Goal: Check status: Check status

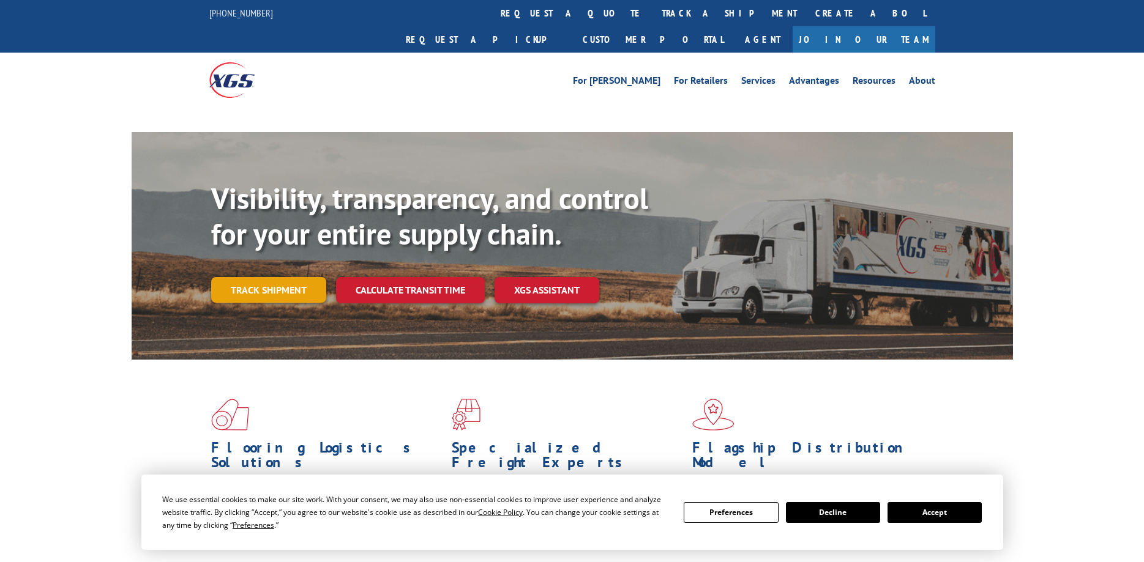
click at [280, 265] on div "Visibility, transparency, and control for your entire supply chain. Track shipm…" at bounding box center [612, 266] width 802 height 171
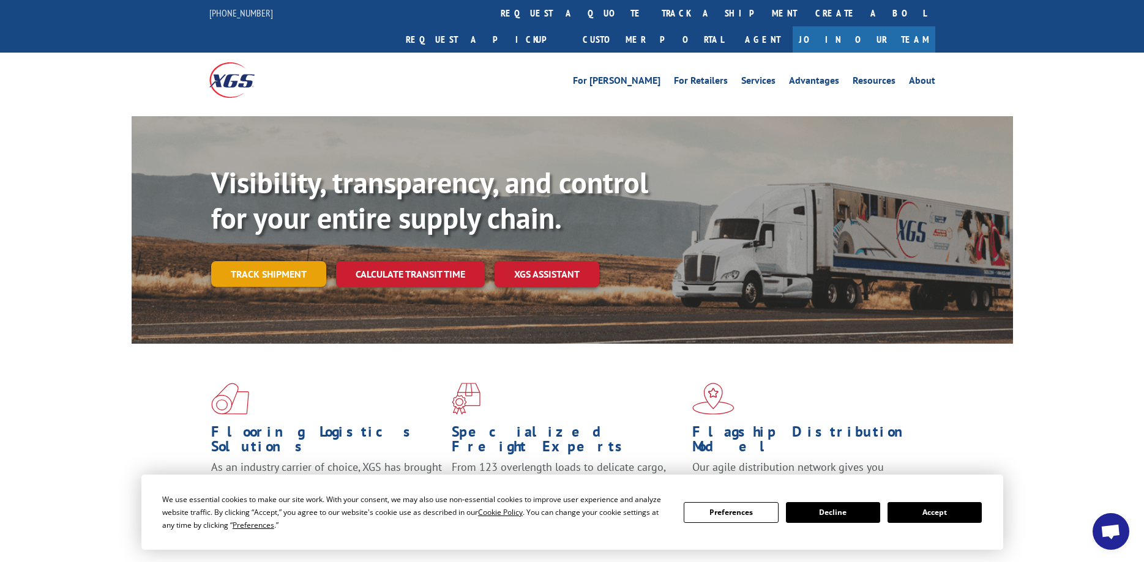
click at [273, 261] on link "Track shipment" at bounding box center [268, 274] width 115 height 26
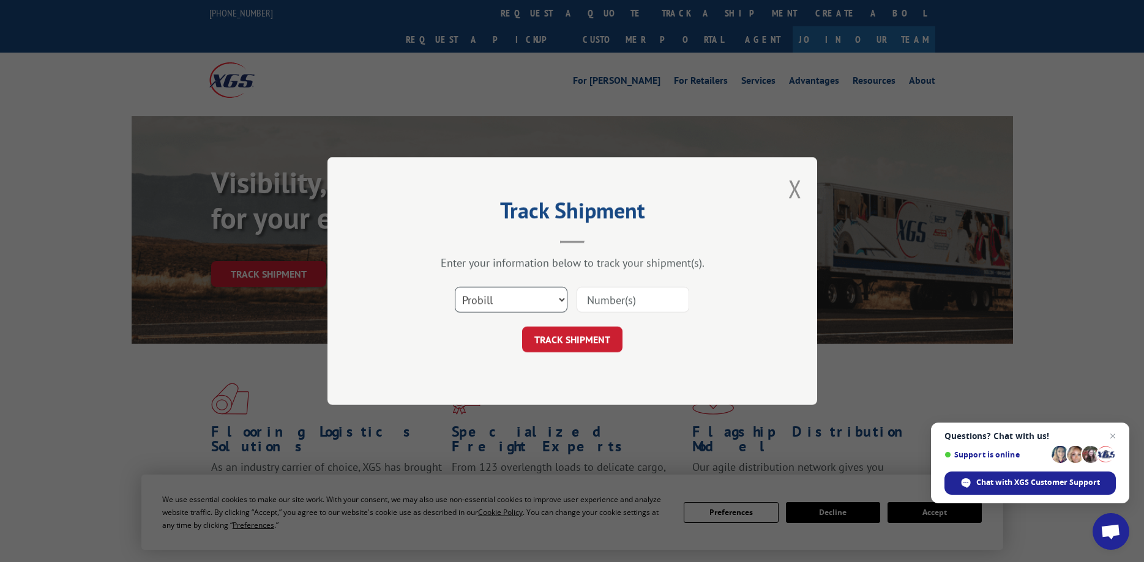
click at [455, 287] on select "Select category... Probill BOL PO" at bounding box center [511, 300] width 113 height 26
select select "bol"
click option "BOL" at bounding box center [0, 0] width 0 height 0
click at [607, 296] on input at bounding box center [632, 300] width 113 height 26
click at [655, 300] on input "002434911" at bounding box center [632, 300] width 113 height 26
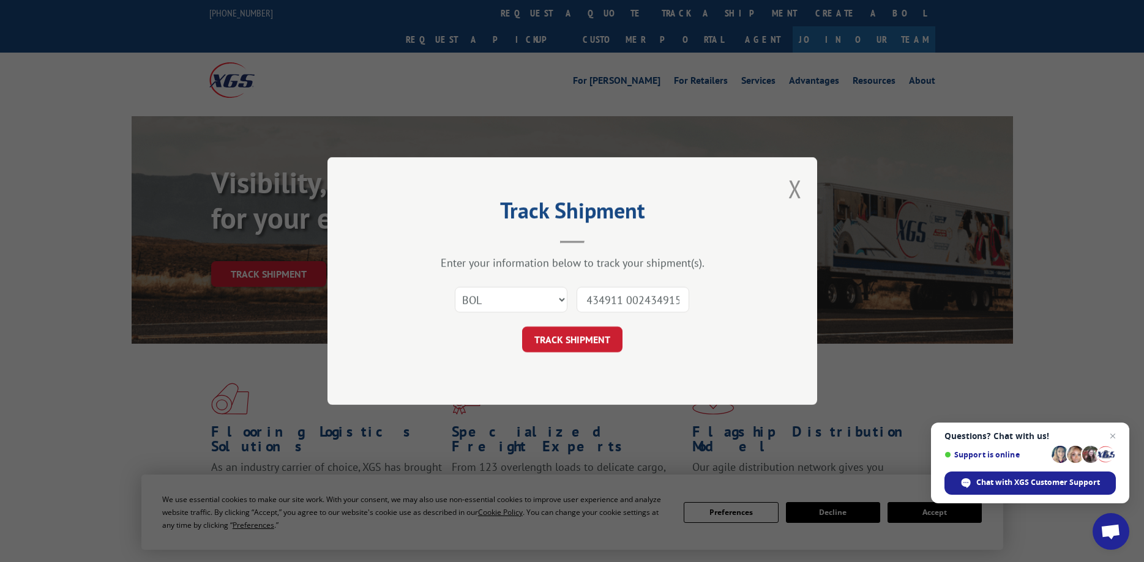
scroll to position [0, 21]
click at [682, 300] on input "002434911 002434915" at bounding box center [632, 300] width 113 height 26
click at [685, 304] on input "002434911 002434915 002434986" at bounding box center [632, 300] width 113 height 26
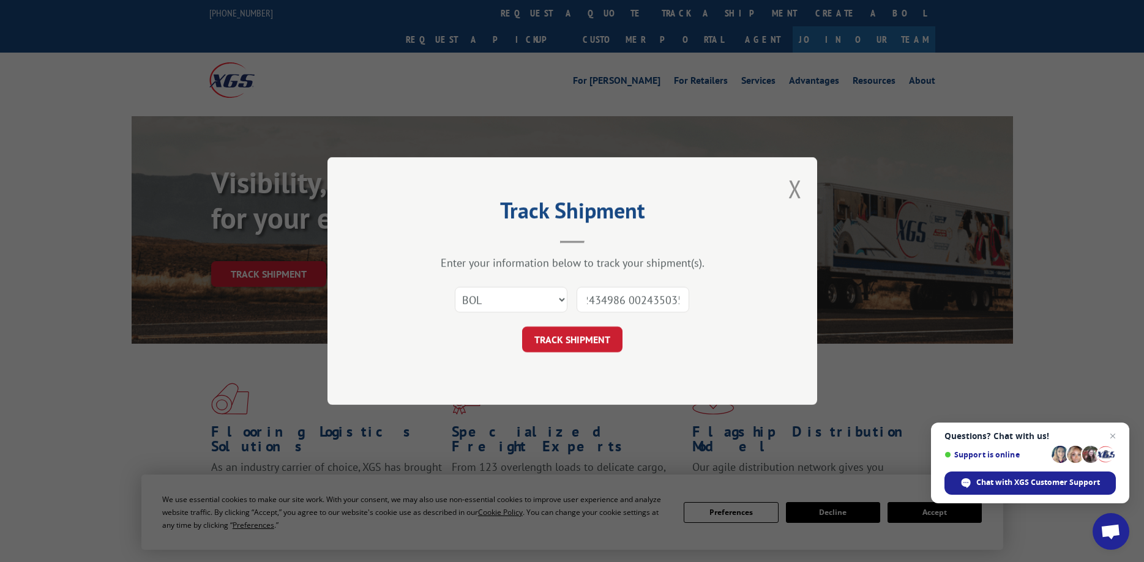
type input "002434911 002434915 002434986 002435035"
click at [554, 344] on button "TRACK SHIPMENT" at bounding box center [572, 340] width 100 height 26
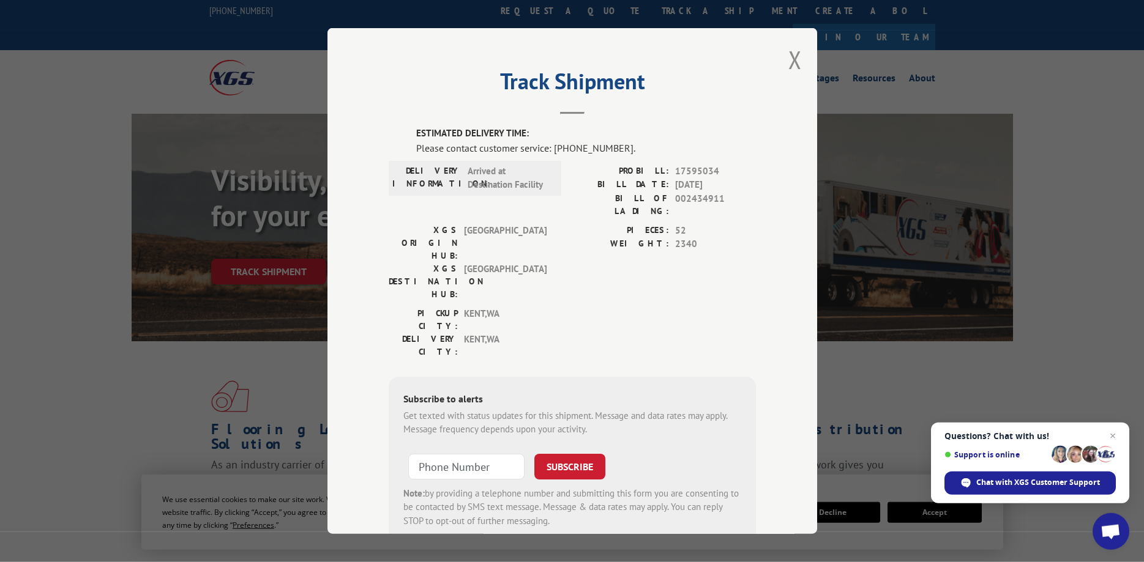
scroll to position [0, 0]
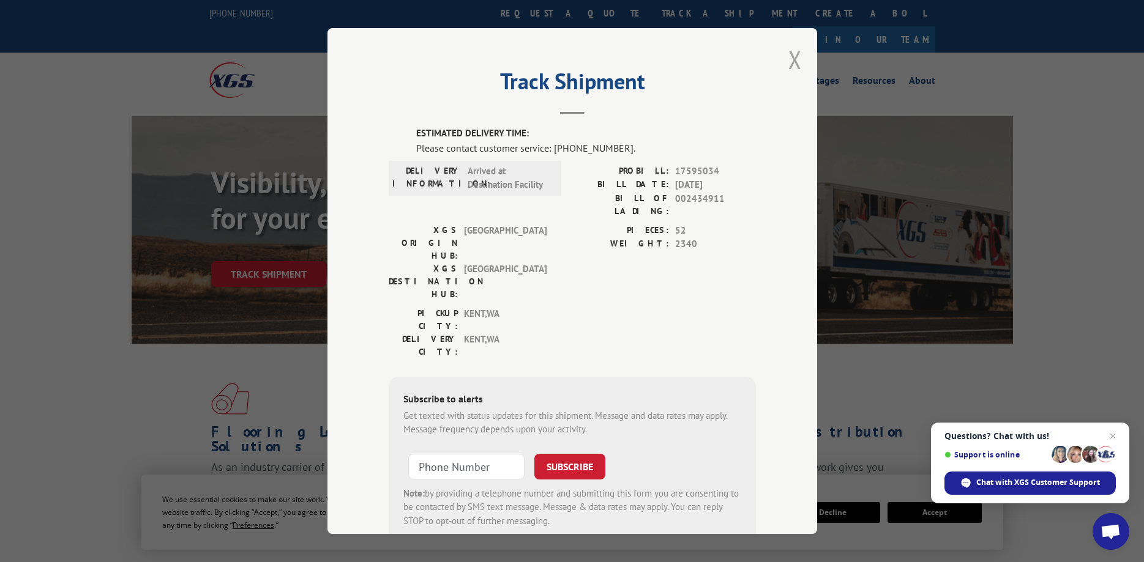
click at [796, 58] on button "Close modal" at bounding box center [794, 59] width 13 height 32
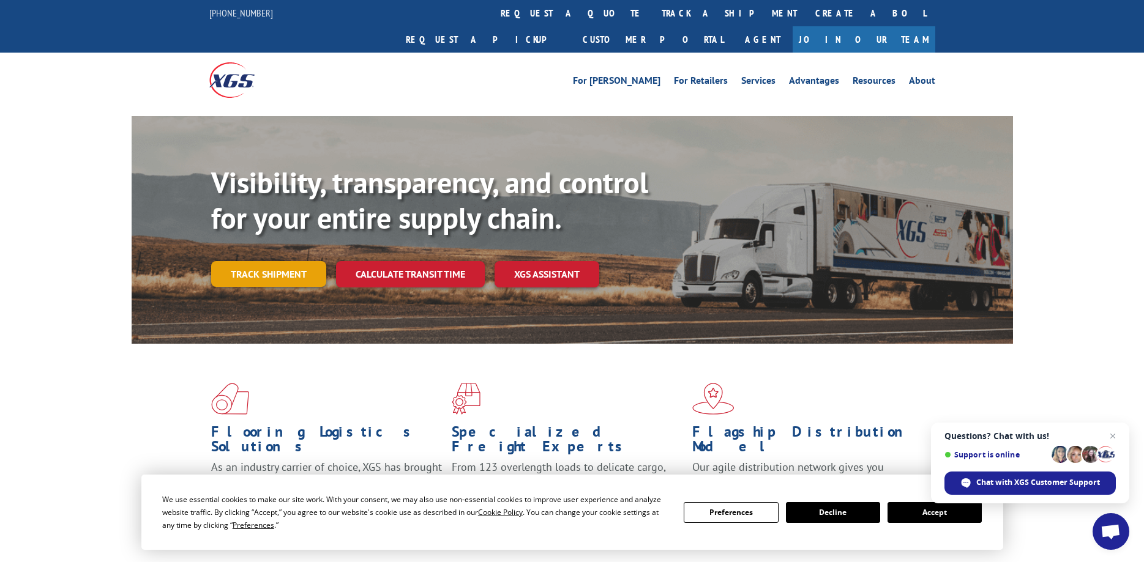
click at [258, 261] on link "Track shipment" at bounding box center [268, 274] width 115 height 26
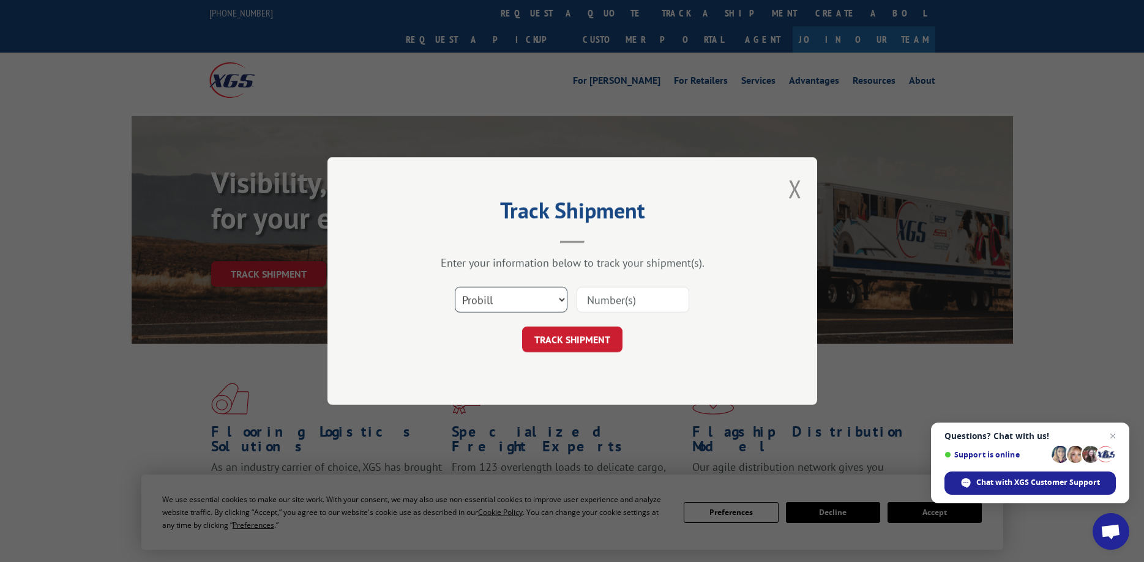
click at [455, 287] on select "Select category... Probill BOL PO" at bounding box center [511, 300] width 113 height 26
select select "bol"
click option "BOL" at bounding box center [0, 0] width 0 height 0
click at [616, 305] on input at bounding box center [632, 300] width 113 height 26
click at [669, 304] on input "002435064" at bounding box center [632, 300] width 113 height 26
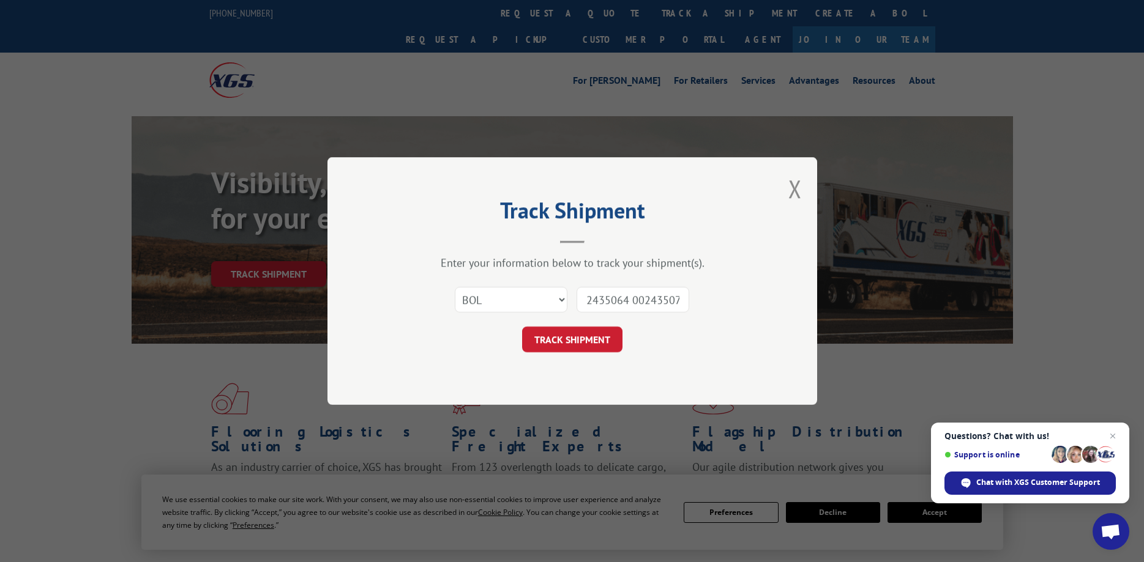
scroll to position [0, 19]
click at [682, 301] on input "002435064 002435079" at bounding box center [632, 300] width 113 height 26
click at [684, 303] on input "002435064 002435079 002435080" at bounding box center [632, 300] width 113 height 26
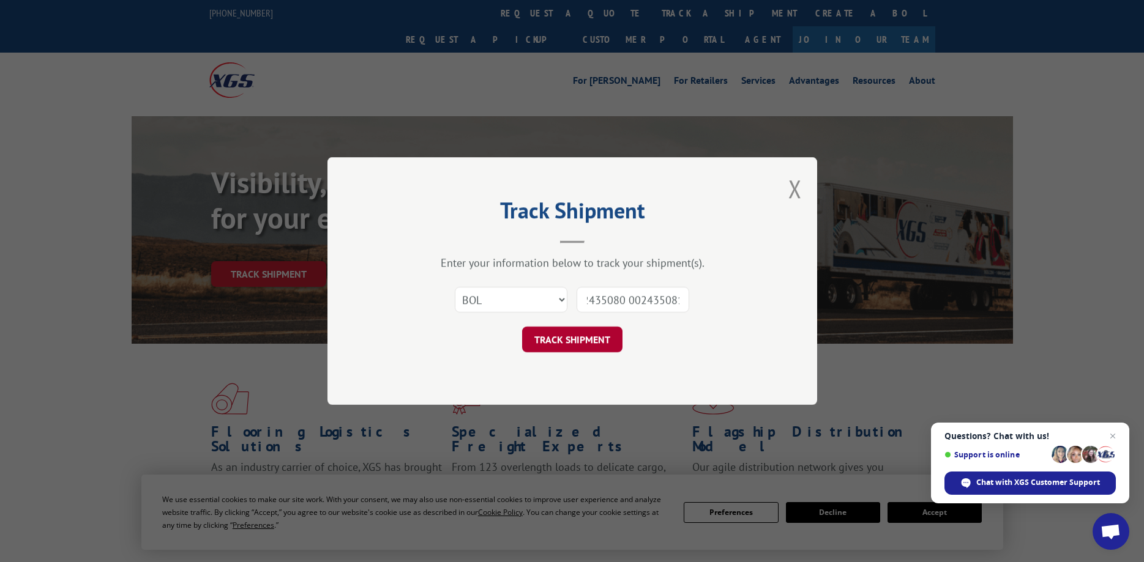
type input "002435064 002435079 002435080 002435081"
click at [562, 336] on button "TRACK SHIPMENT" at bounding box center [572, 340] width 100 height 26
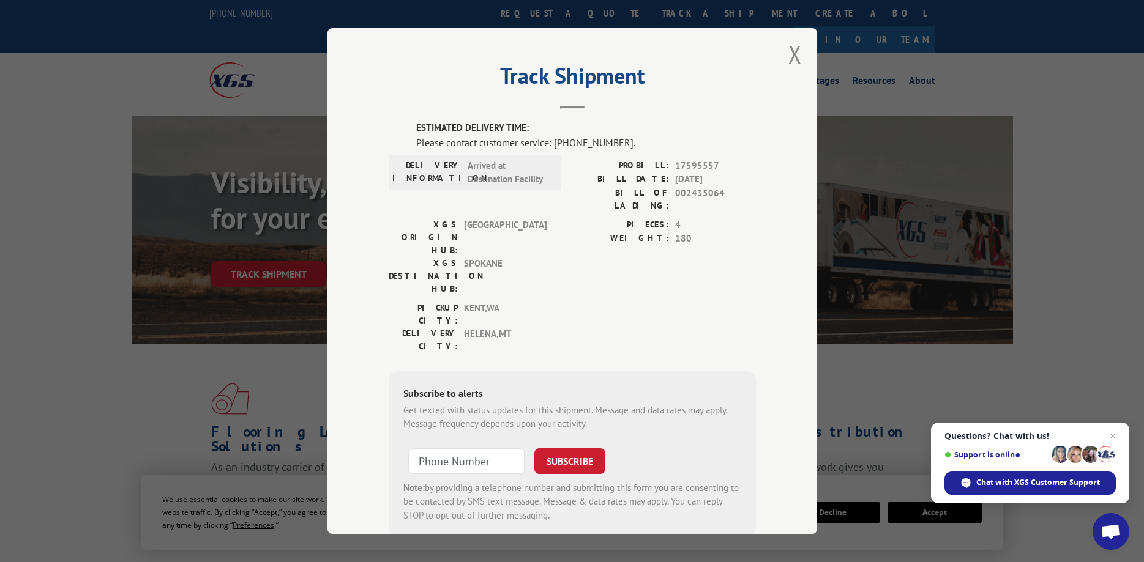
scroll to position [0, 0]
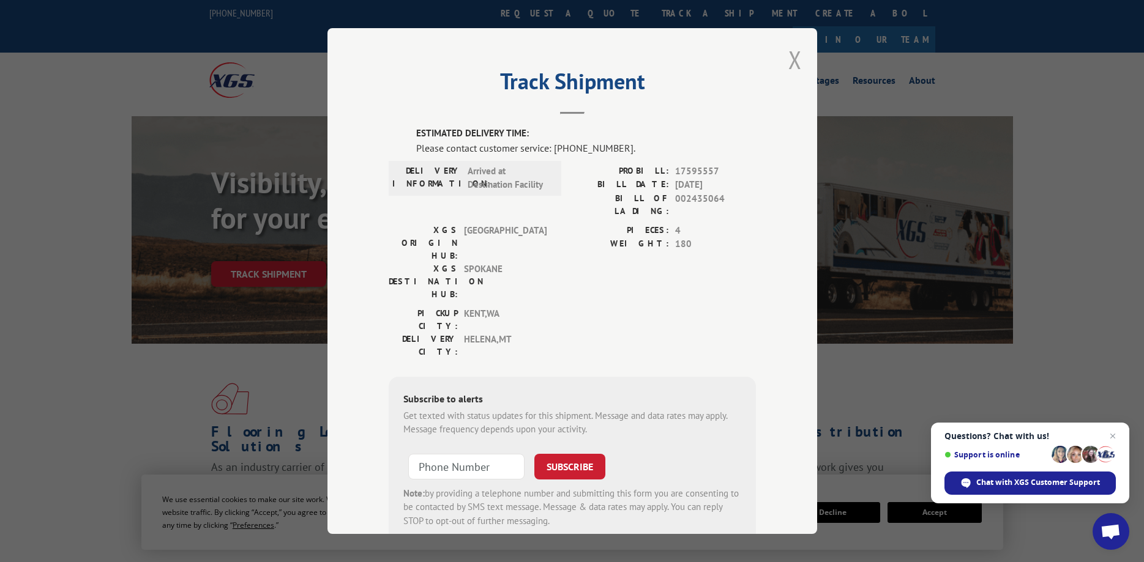
click at [797, 64] on button "Close modal" at bounding box center [794, 59] width 13 height 32
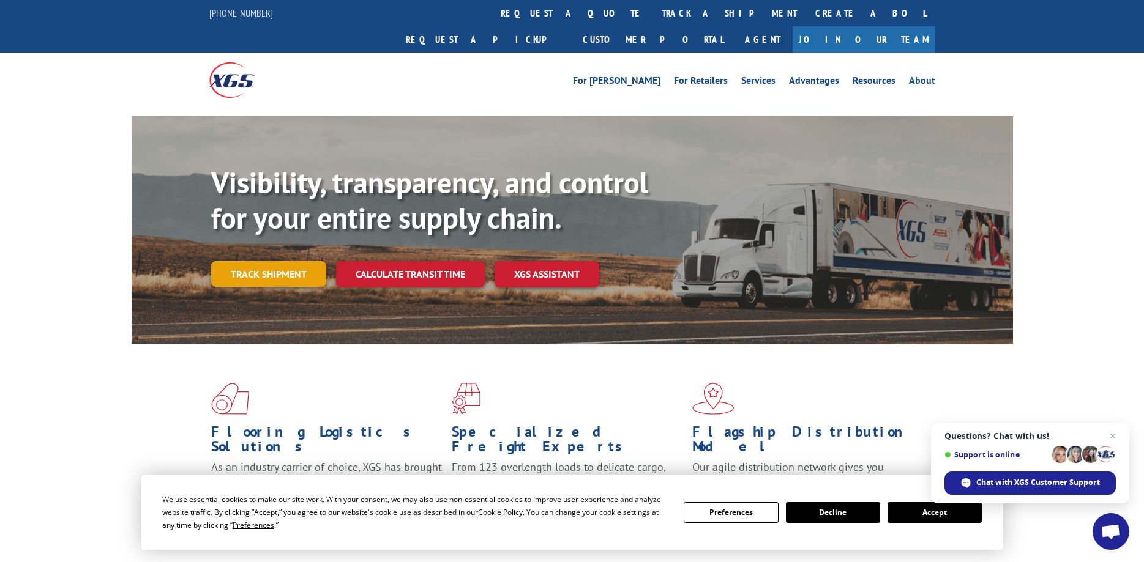
click at [266, 261] on link "Track shipment" at bounding box center [268, 274] width 115 height 26
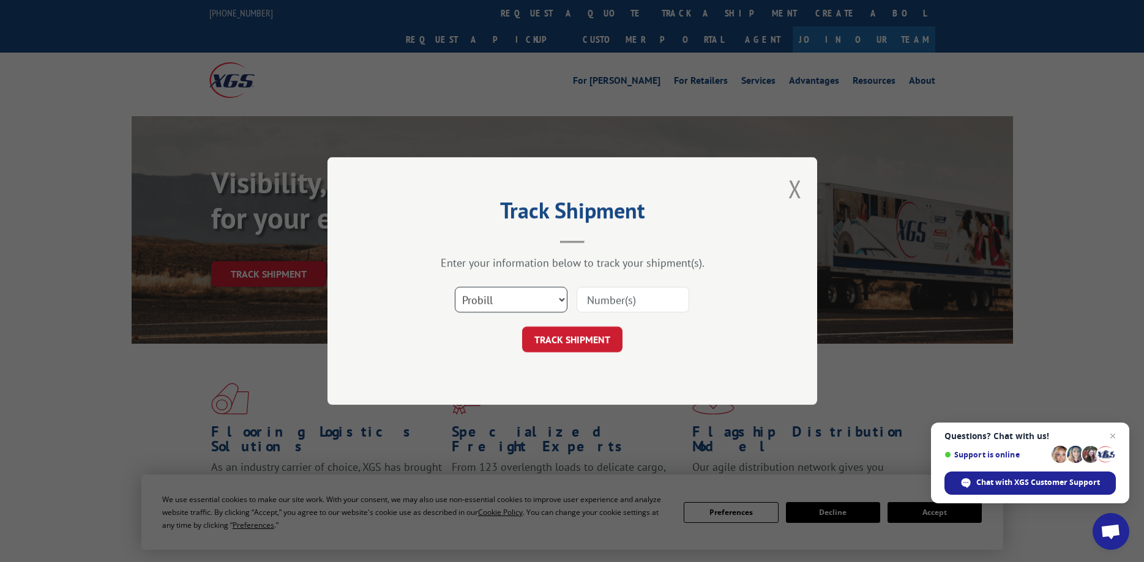
click at [455, 287] on select "Select category... Probill BOL PO" at bounding box center [511, 300] width 113 height 26
select select "bol"
click at [516, 300] on select "Select category... Probill BOL PO" at bounding box center [511, 300] width 113 height 26
click at [642, 296] on input at bounding box center [632, 300] width 113 height 26
type input "002426415"
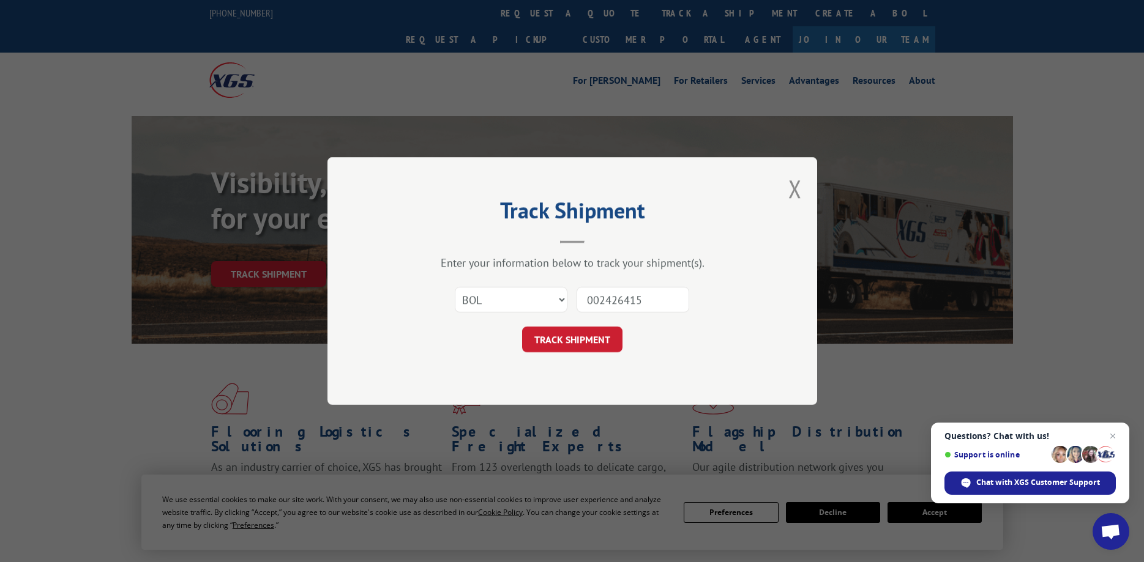
click button "TRACK SHIPMENT" at bounding box center [572, 340] width 100 height 26
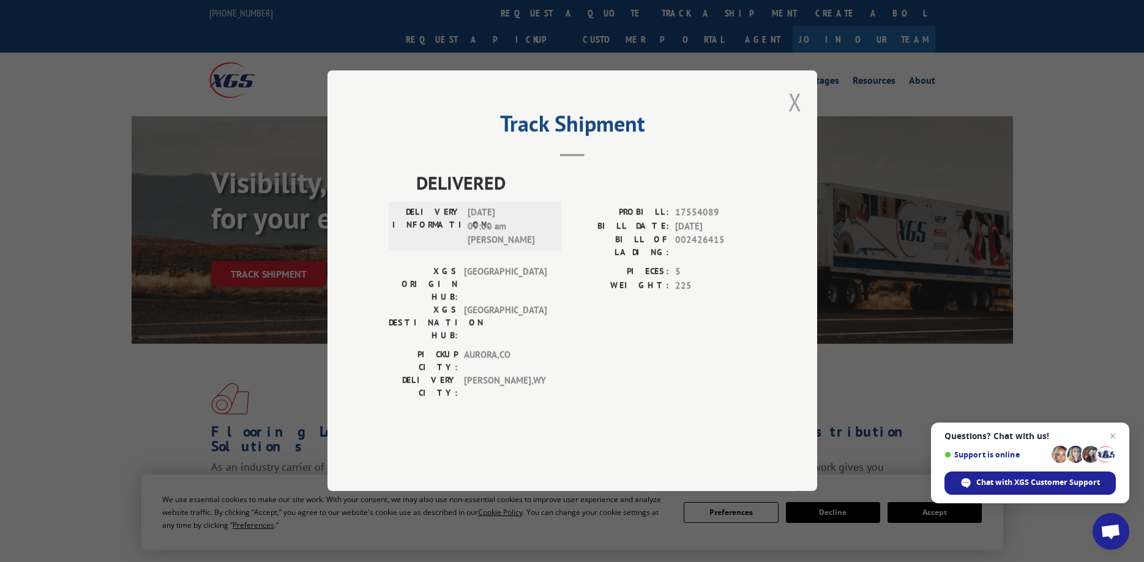
click at [796, 118] on button "Close modal" at bounding box center [794, 102] width 13 height 32
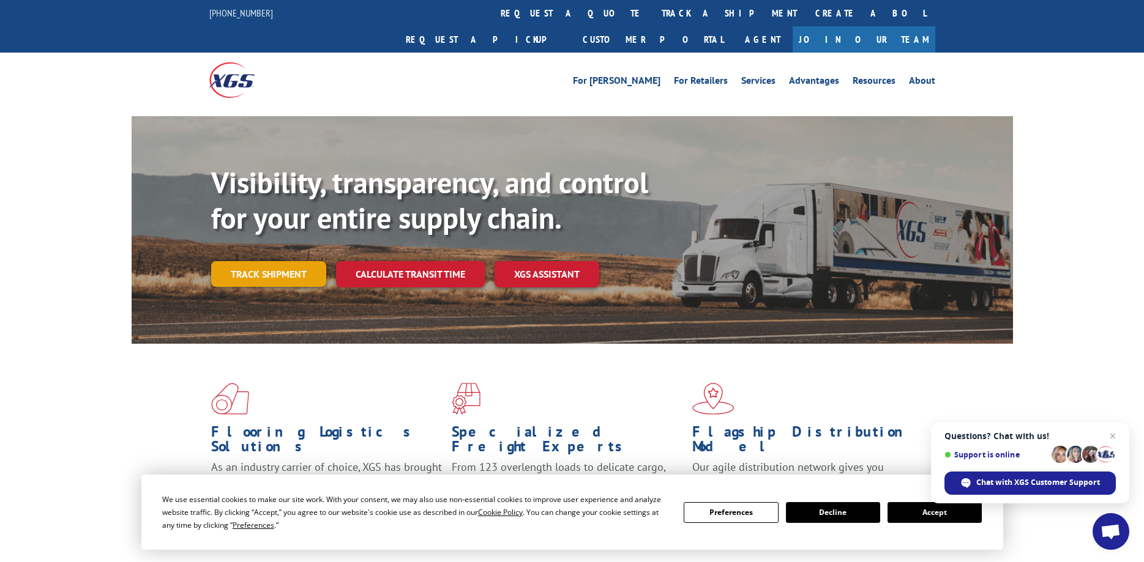
click at [262, 261] on link "Track shipment" at bounding box center [268, 274] width 115 height 26
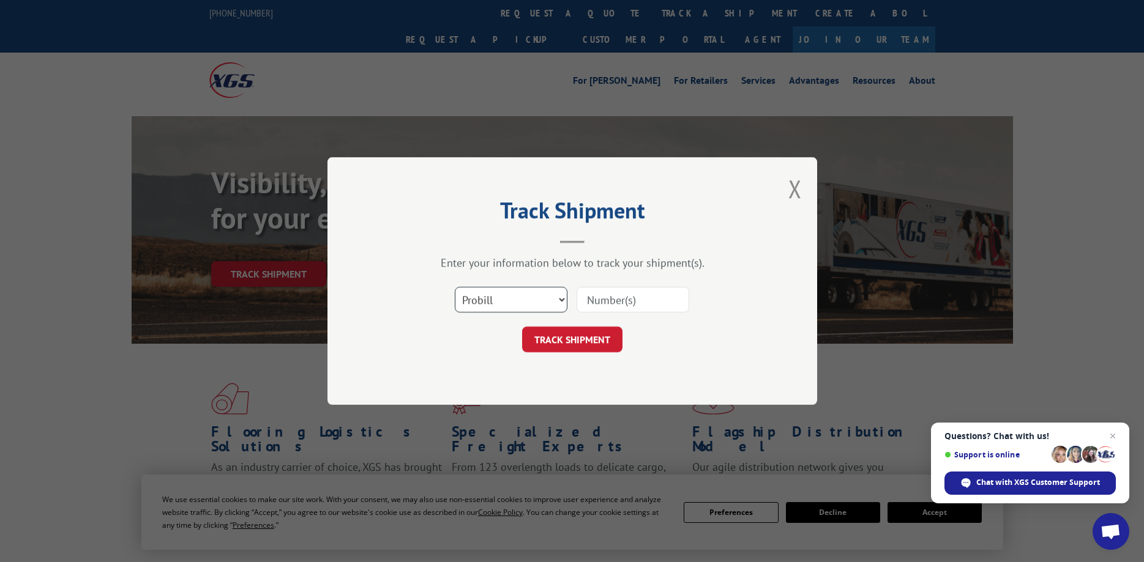
click at [455, 287] on select "Select category... Probill BOL PO" at bounding box center [511, 300] width 113 height 26
select select "bol"
click option "BOL" at bounding box center [0, 0] width 0 height 0
click at [613, 300] on input at bounding box center [632, 300] width 113 height 26
type input "002426750"
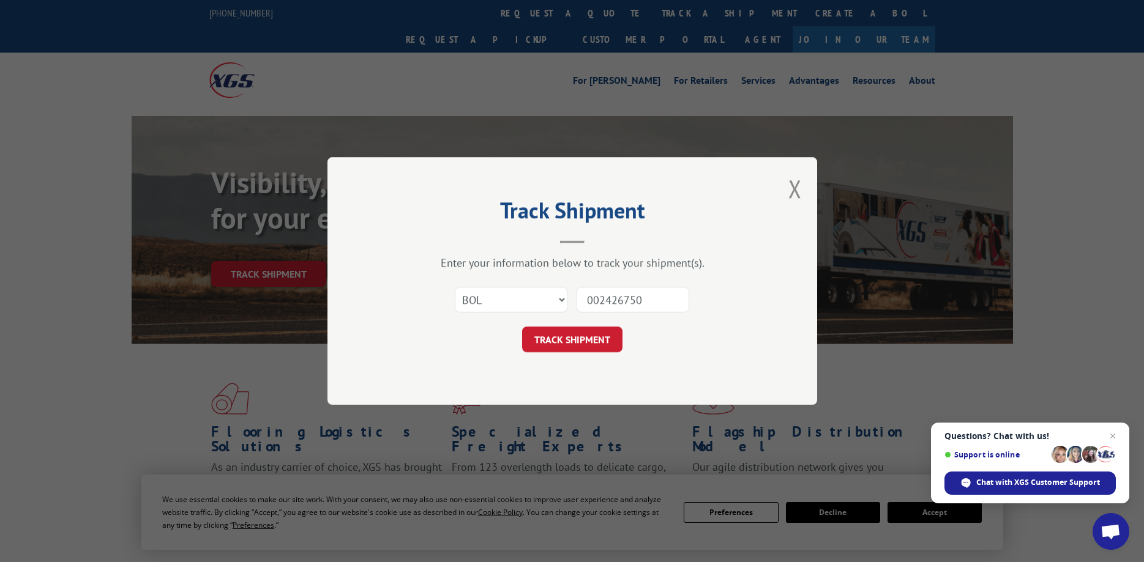
click button "TRACK SHIPMENT" at bounding box center [572, 340] width 100 height 26
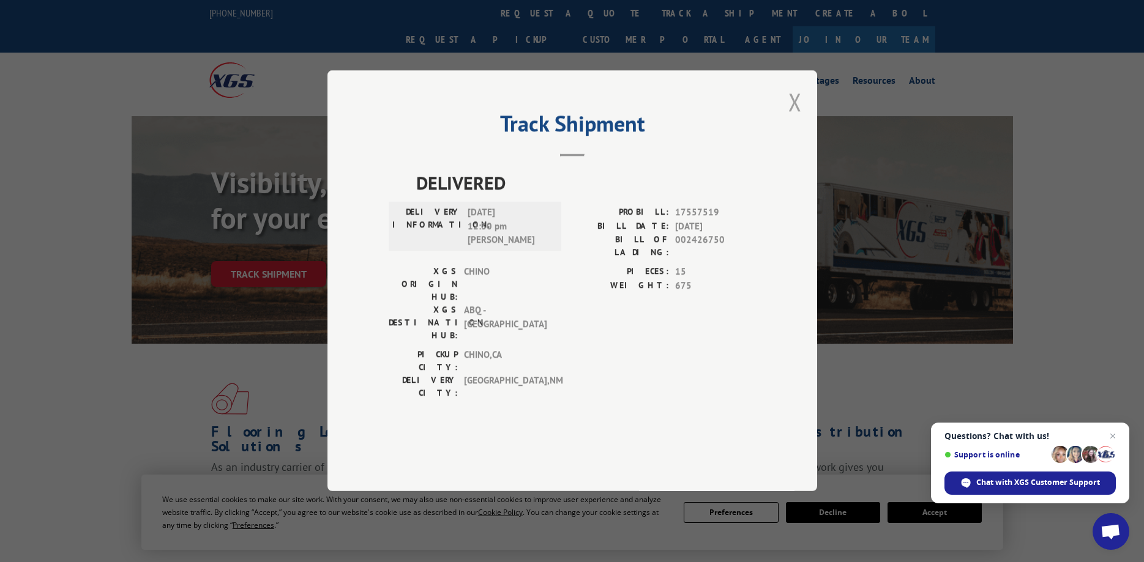
click at [792, 118] on button "Close modal" at bounding box center [794, 102] width 13 height 32
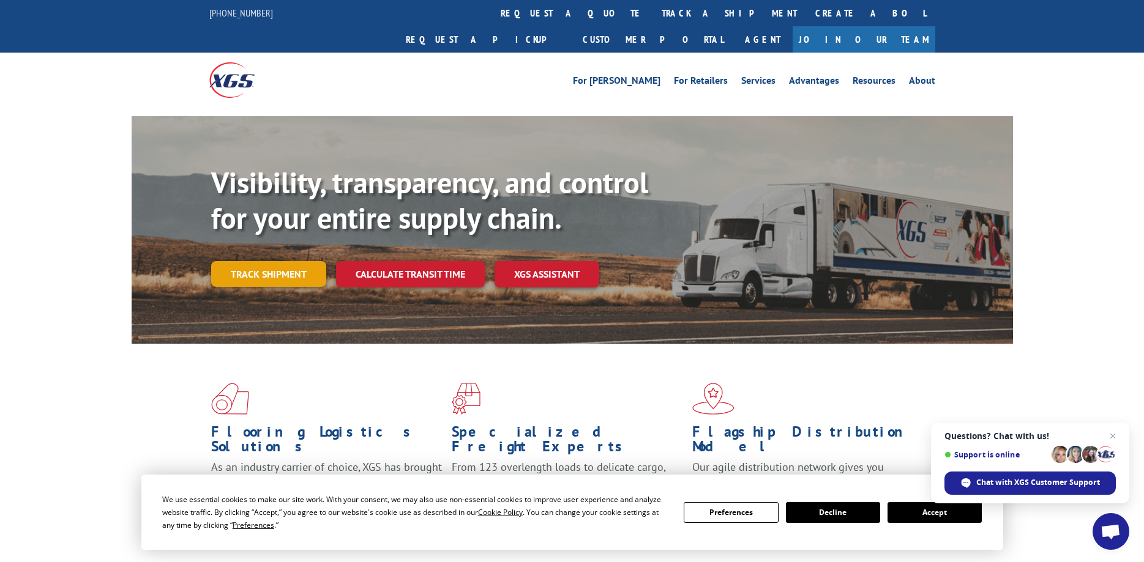
click at [270, 261] on link "Track shipment" at bounding box center [268, 274] width 115 height 26
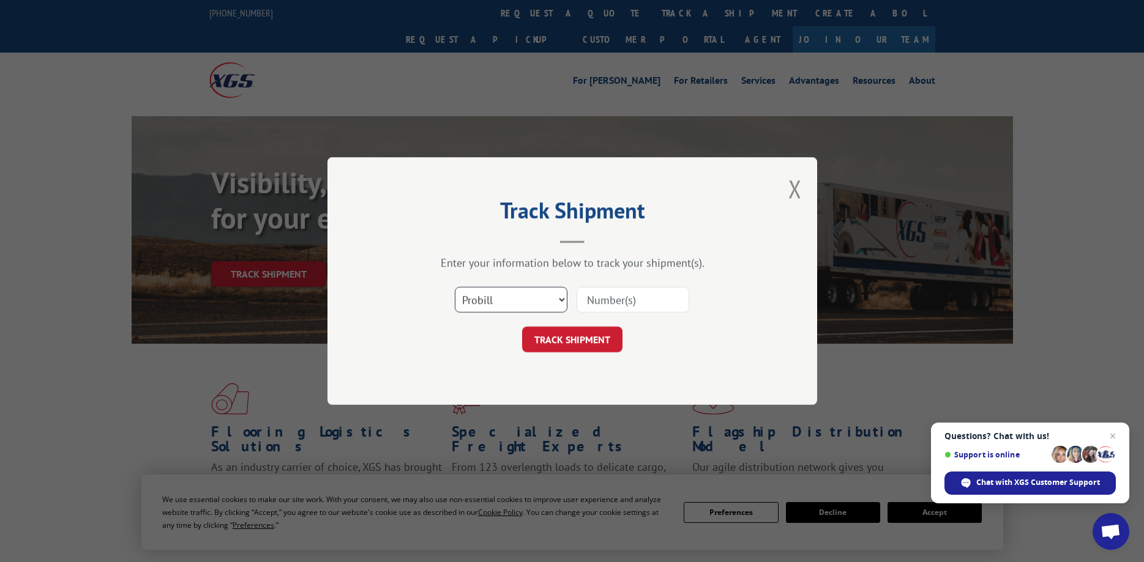
click at [455, 287] on select "Select category... Probill BOL PO" at bounding box center [511, 300] width 113 height 26
select select "bol"
click option "BOL" at bounding box center [0, 0] width 0 height 0
click at [639, 304] on input at bounding box center [632, 300] width 113 height 26
type input "002428750"
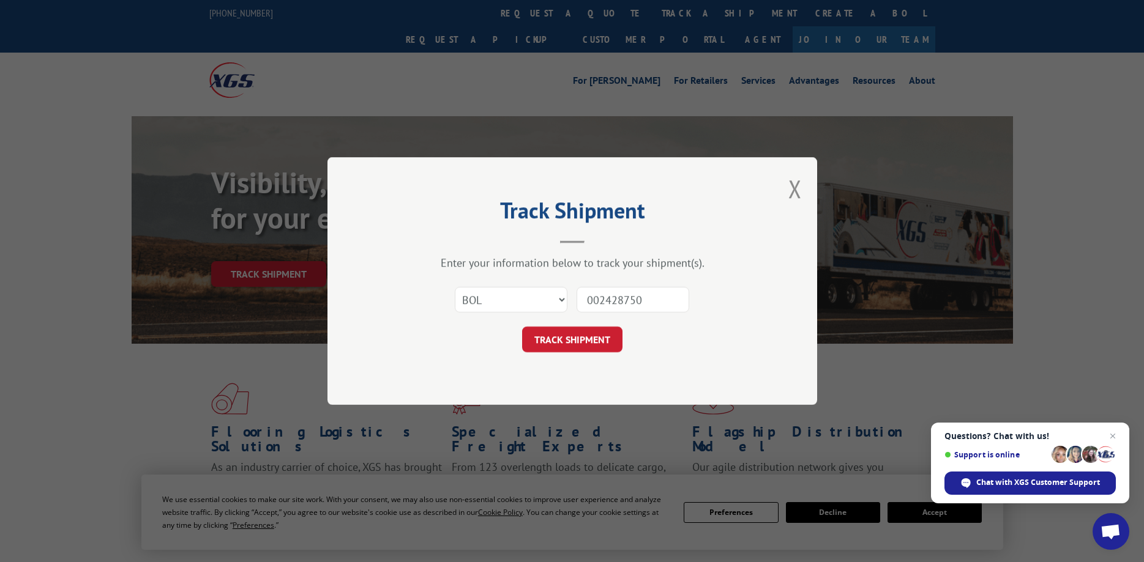
click button "TRACK SHIPMENT" at bounding box center [572, 340] width 100 height 26
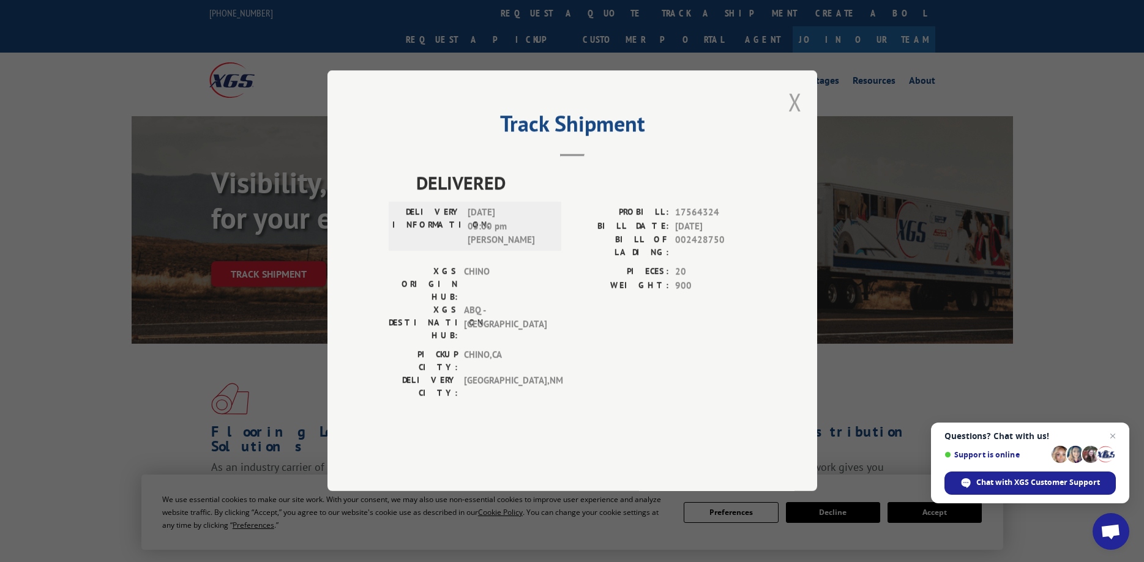
click at [798, 118] on button "Close modal" at bounding box center [794, 102] width 13 height 32
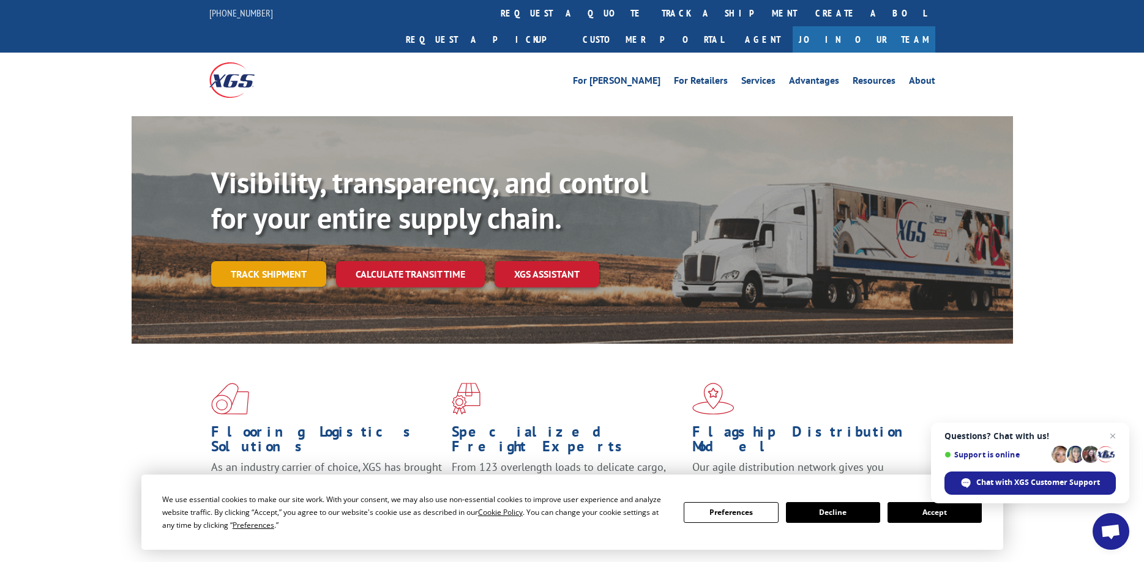
click at [266, 261] on link "Track shipment" at bounding box center [268, 274] width 115 height 26
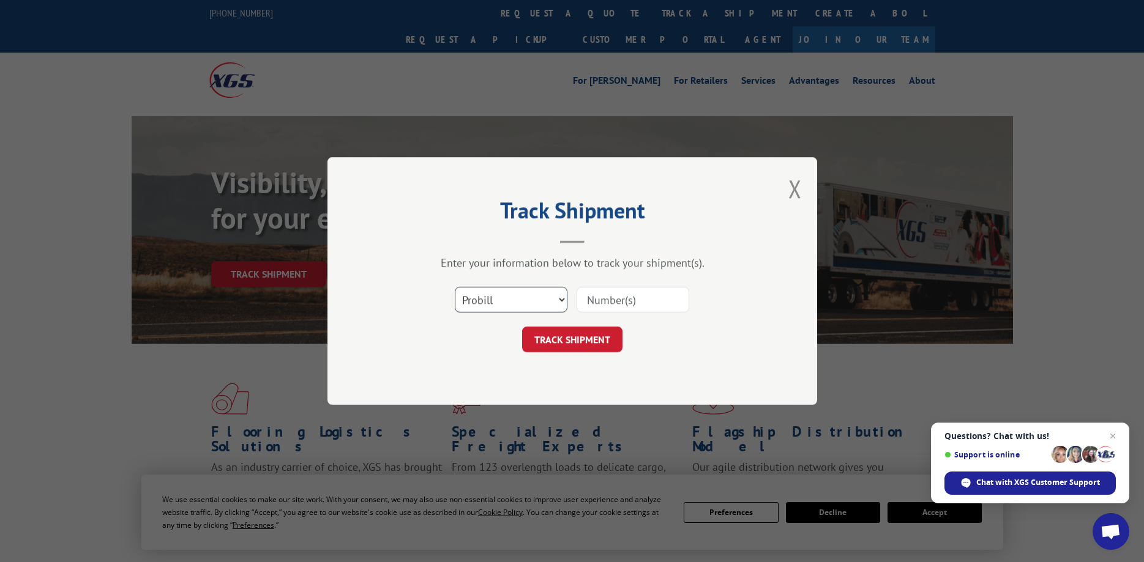
click at [455, 287] on select "Select category... Probill BOL PO" at bounding box center [511, 300] width 113 height 26
select select "bol"
click option "BOL" at bounding box center [0, 0] width 0 height 0
click at [602, 306] on input at bounding box center [632, 300] width 113 height 26
type input "002430281"
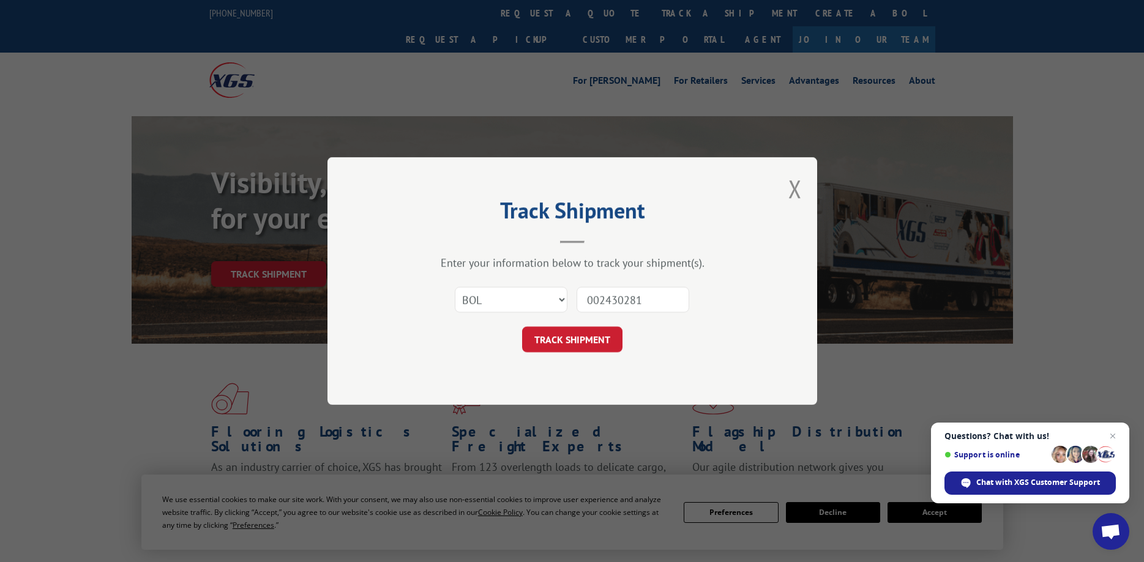
click button "TRACK SHIPMENT" at bounding box center [572, 340] width 100 height 26
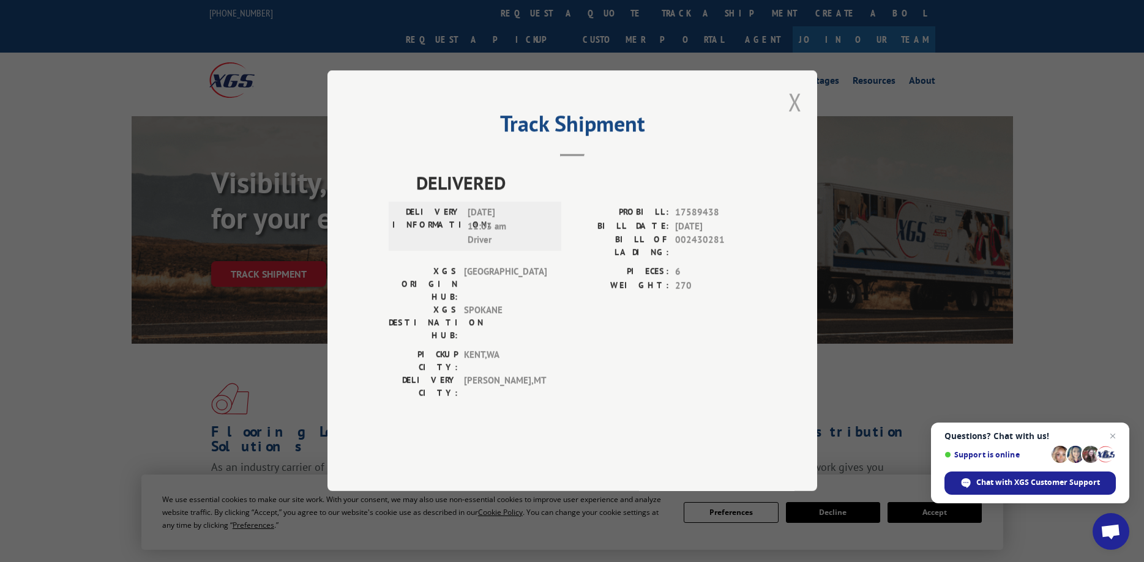
click at [794, 118] on button "Close modal" at bounding box center [794, 102] width 13 height 32
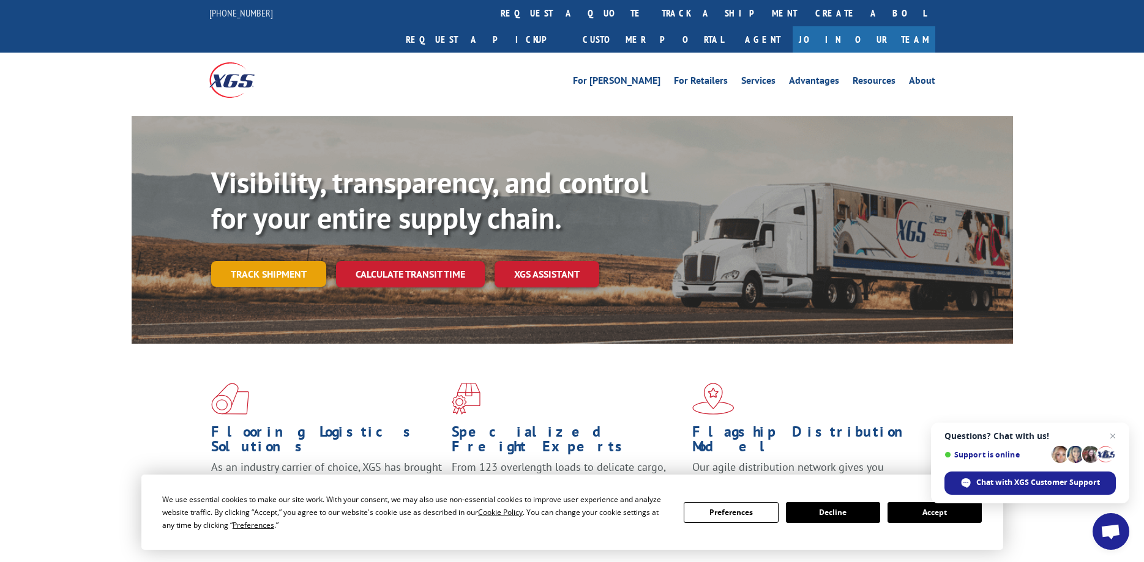
click at [279, 261] on link "Track shipment" at bounding box center [268, 274] width 115 height 26
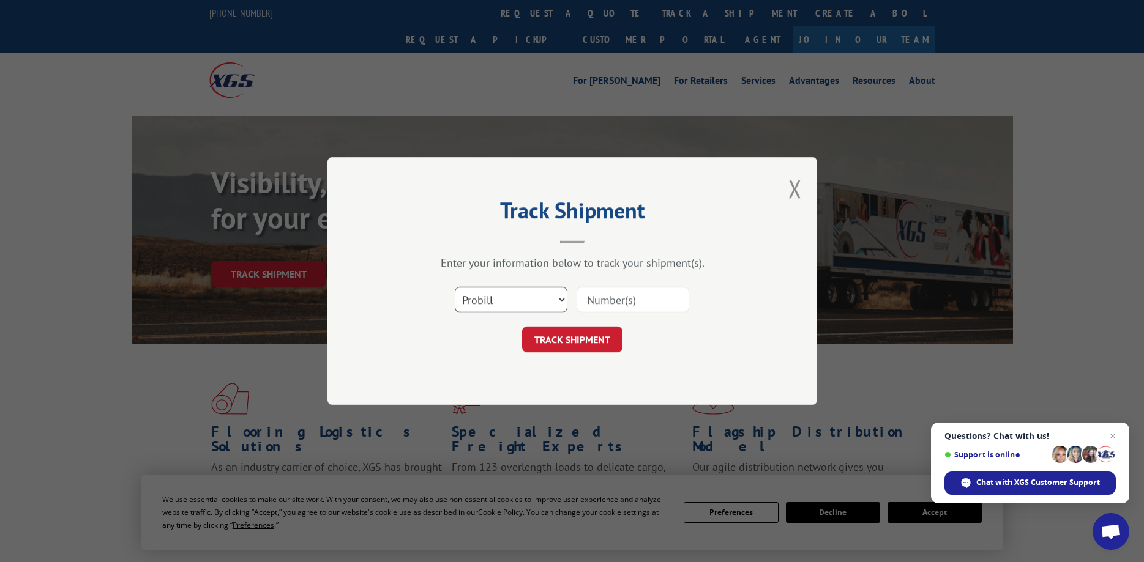
click at [455, 287] on select "Select category... Probill BOL PO" at bounding box center [511, 300] width 113 height 26
select select "bol"
click option "BOL" at bounding box center [0, 0] width 0 height 0
click at [616, 304] on input at bounding box center [632, 300] width 113 height 26
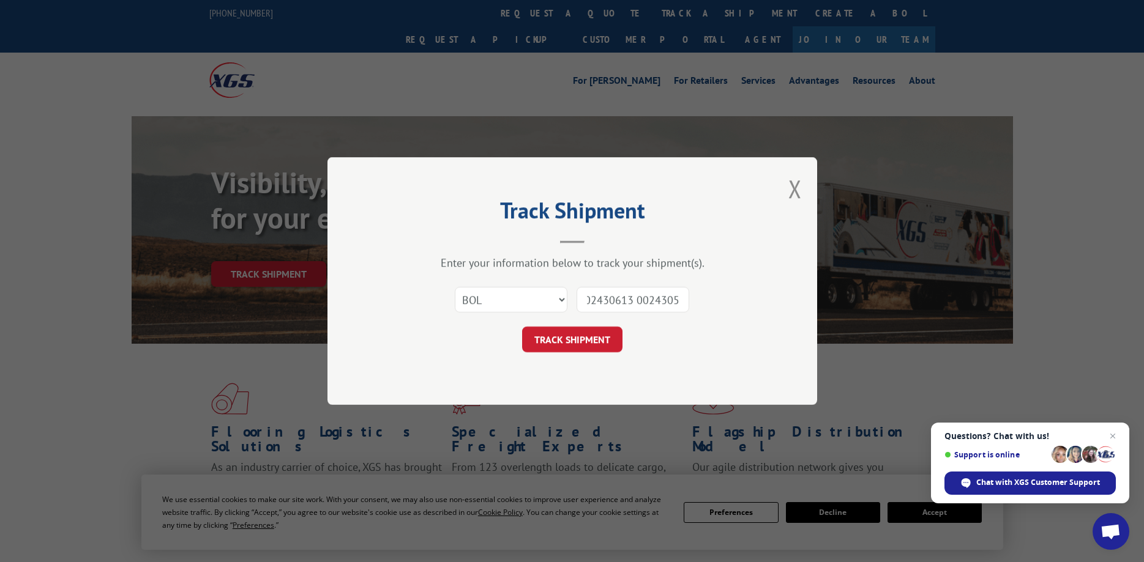
type input "002430282 002430283 002430288 002430287 002430613 002430519"
click button "TRACK SHIPMENT" at bounding box center [572, 340] width 100 height 26
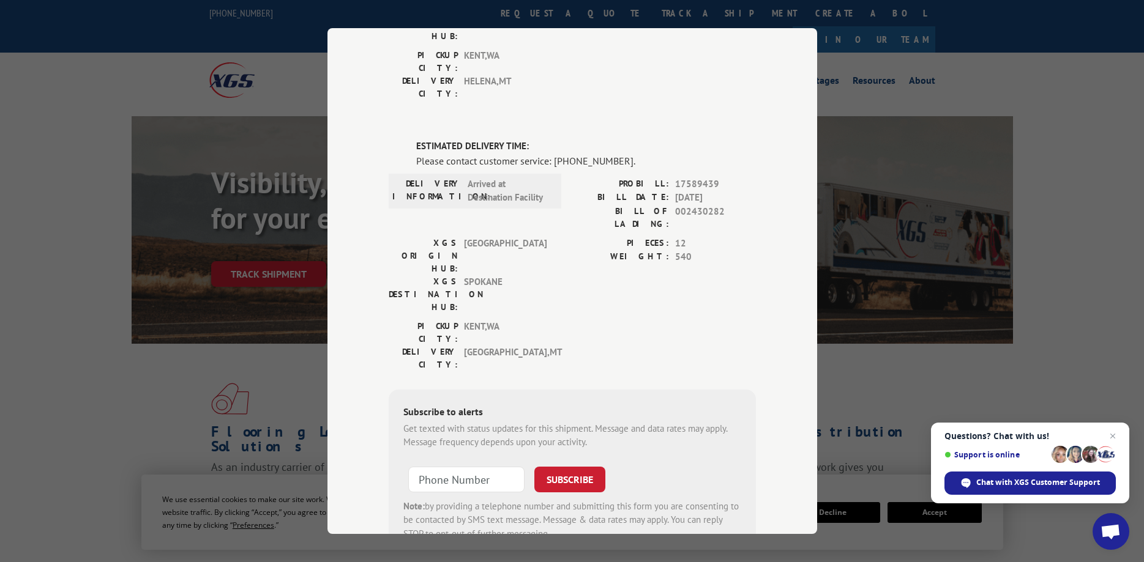
scroll to position [0, 0]
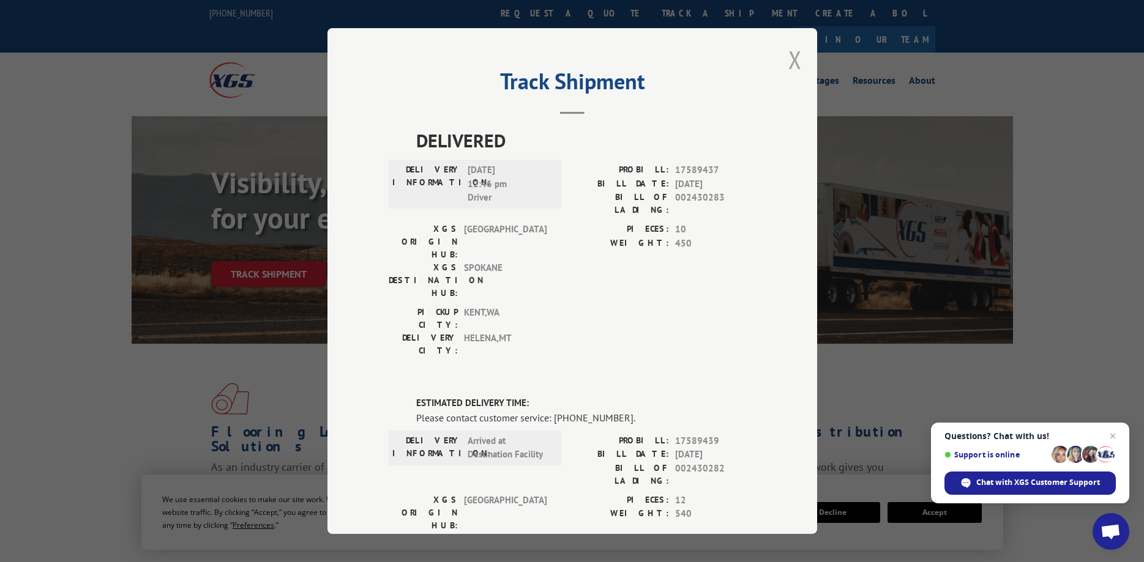
click at [791, 65] on button "Close modal" at bounding box center [794, 59] width 13 height 32
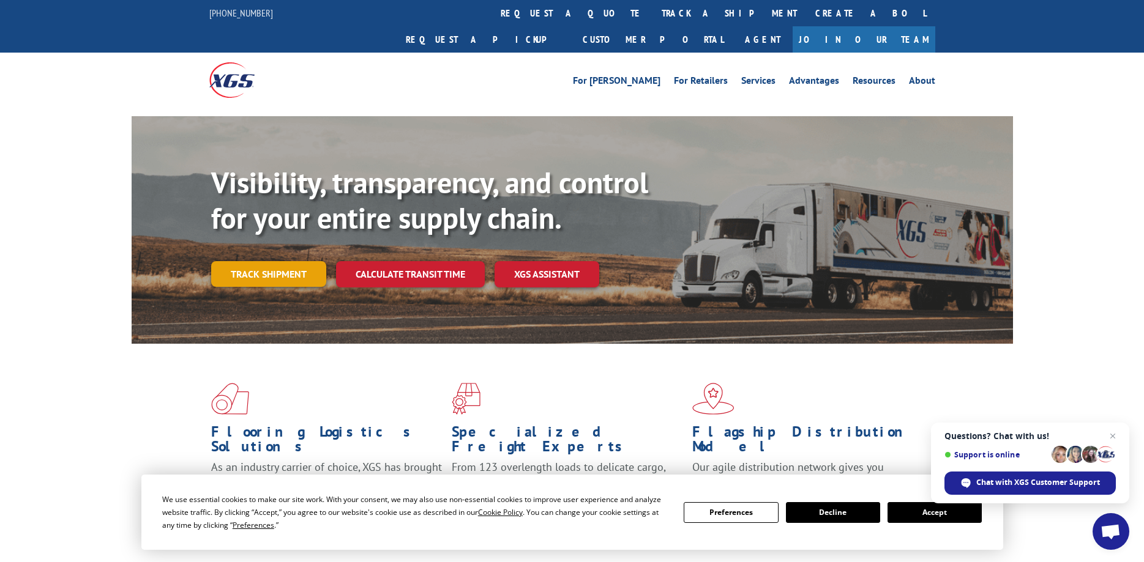
click at [278, 261] on link "Track shipment" at bounding box center [268, 274] width 115 height 26
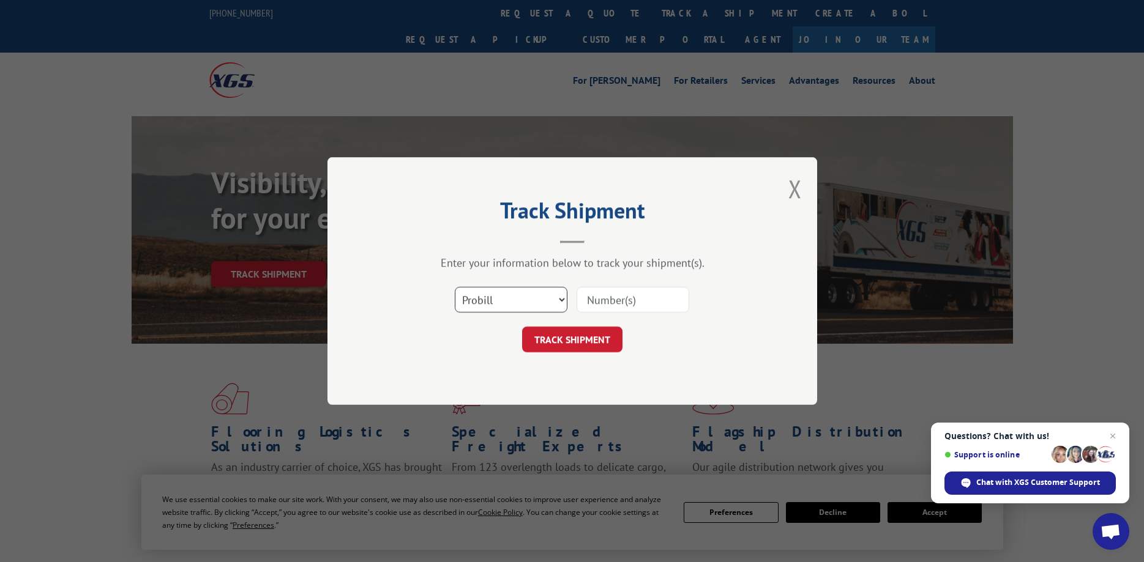
click at [455, 287] on select "Select category... Probill BOL PO" at bounding box center [511, 300] width 113 height 26
select select "bol"
click option "BOL" at bounding box center [0, 0] width 0 height 0
click at [602, 299] on input at bounding box center [632, 300] width 113 height 26
type input "002431069 002431041"
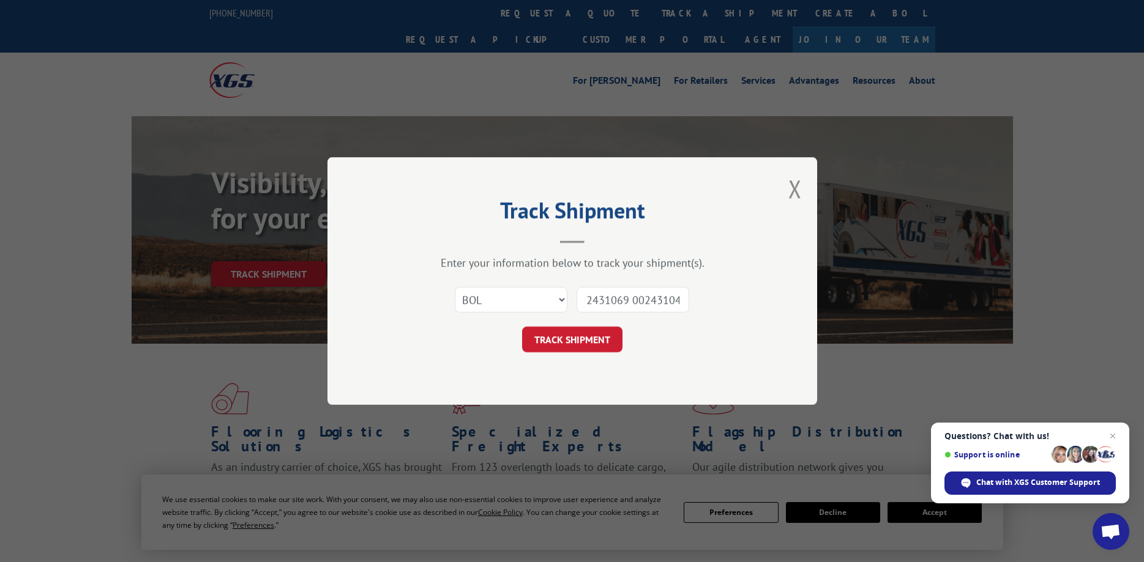
scroll to position [0, 19]
click button "TRACK SHIPMENT" at bounding box center [572, 340] width 100 height 26
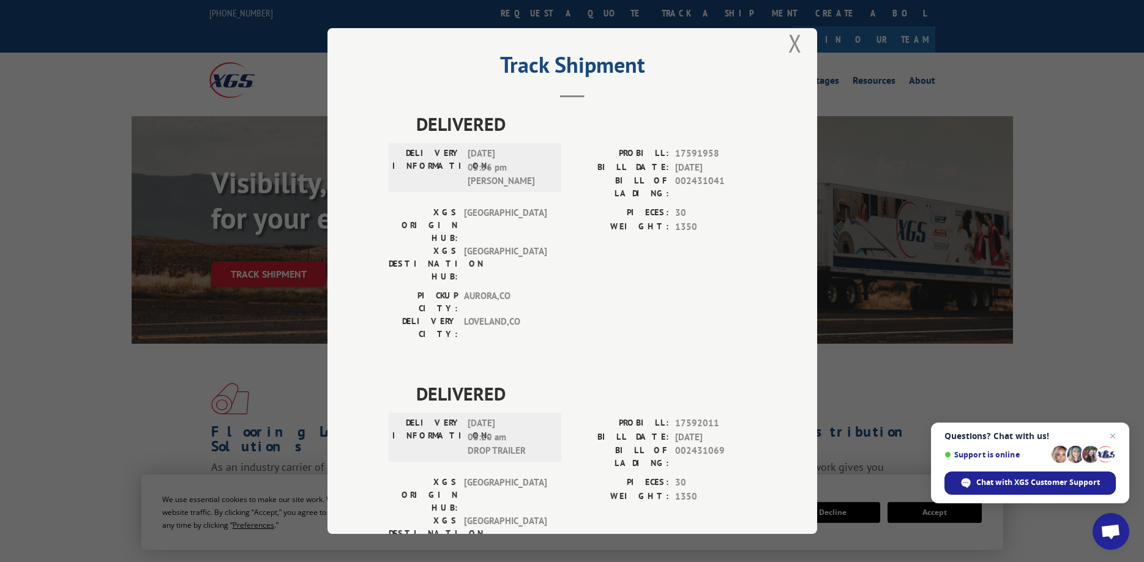
scroll to position [36, 0]
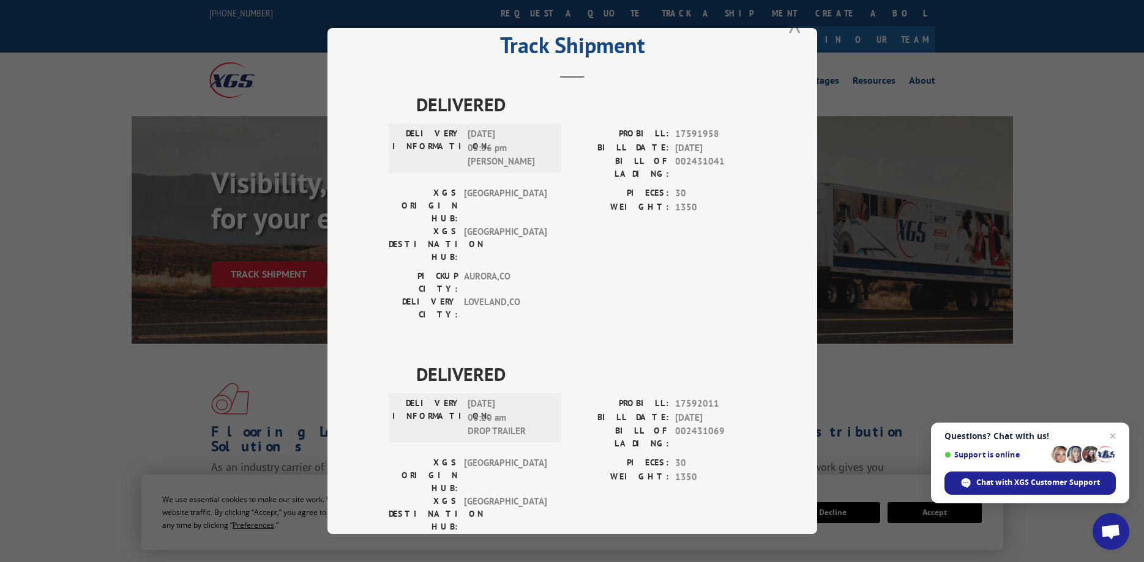
click at [799, 33] on button "Close modal" at bounding box center [794, 23] width 13 height 32
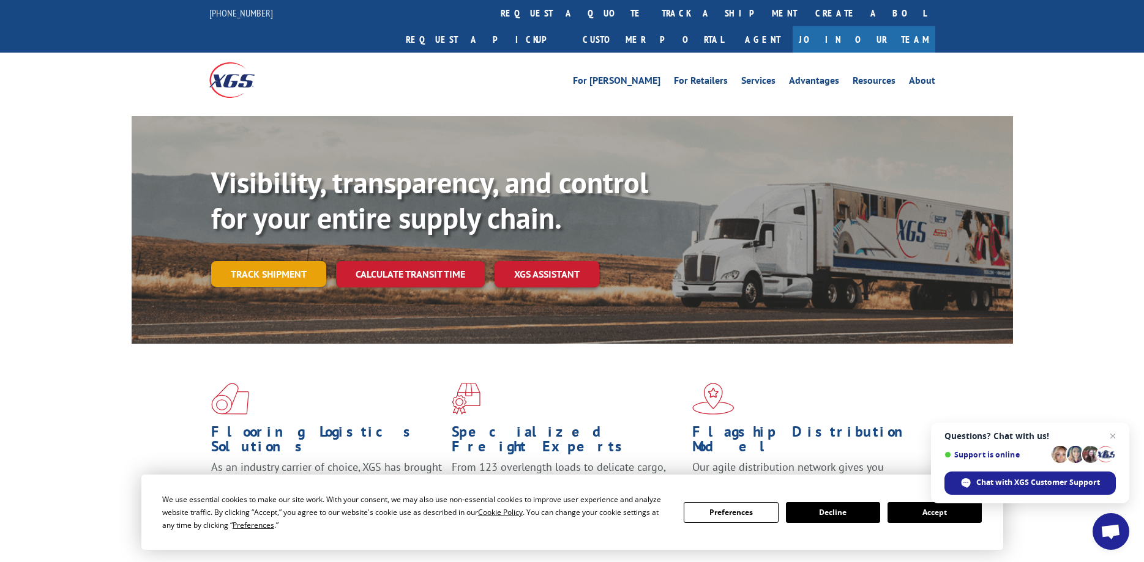
click at [275, 261] on link "Track shipment" at bounding box center [268, 274] width 115 height 26
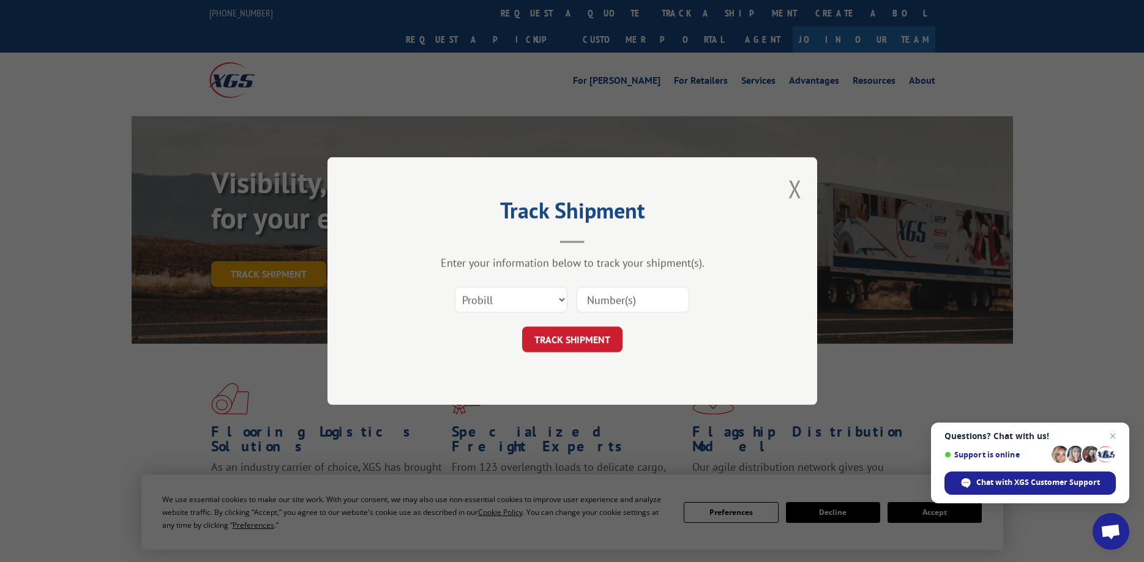
scroll to position [0, 0]
click at [455, 287] on select "Select category... Probill BOL PO" at bounding box center [511, 300] width 113 height 26
select select "bol"
click option "BOL" at bounding box center [0, 0] width 0 height 0
click at [594, 304] on input at bounding box center [632, 300] width 113 height 26
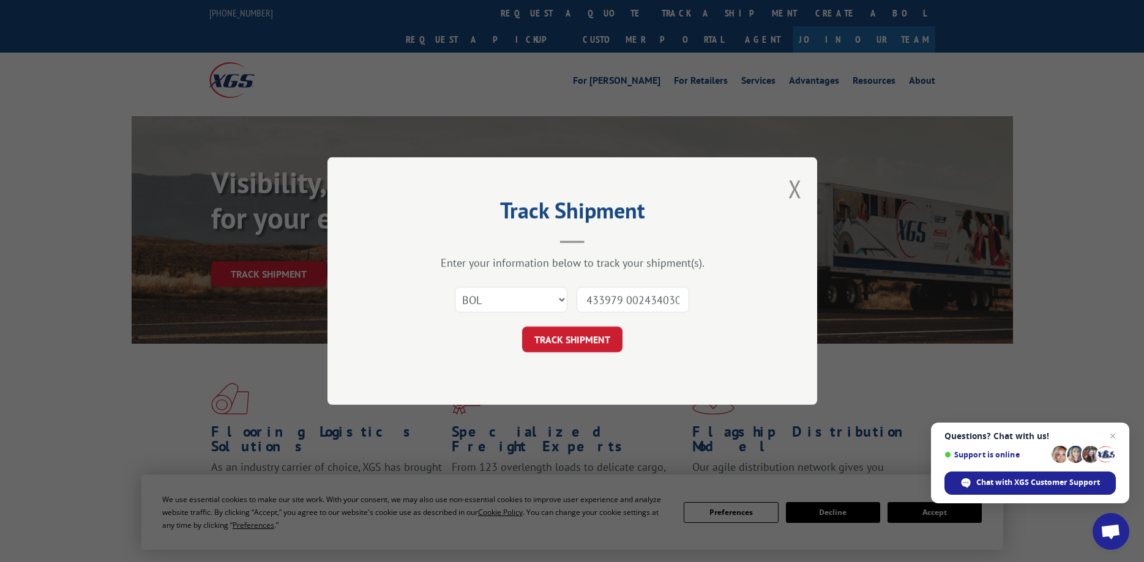
scroll to position [0, 21]
type input "002433979 002434030 002434848"
click button "TRACK SHIPMENT" at bounding box center [572, 340] width 100 height 26
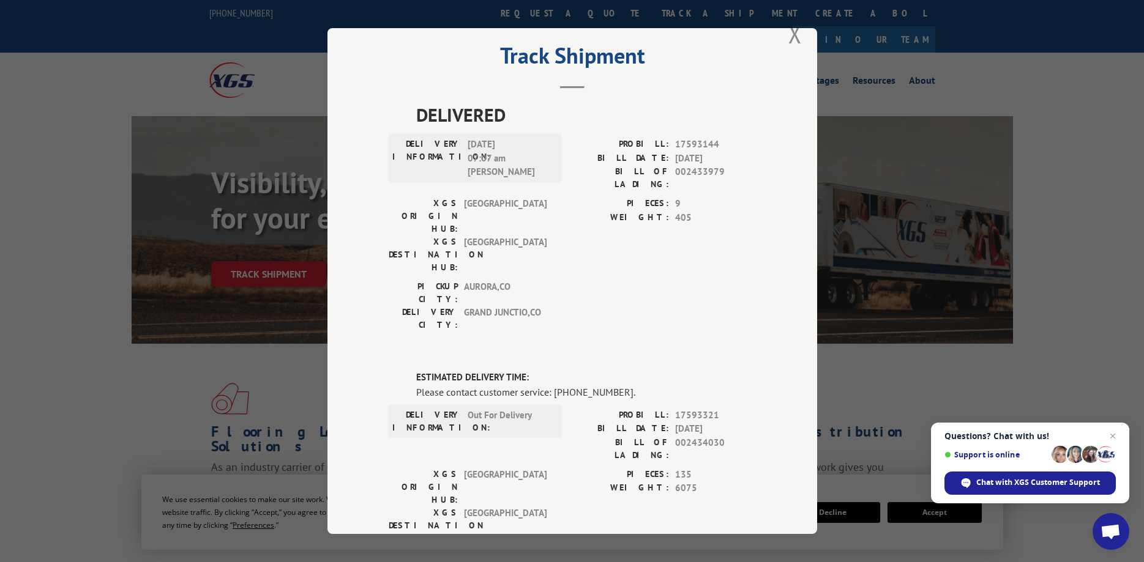
scroll to position [0, 0]
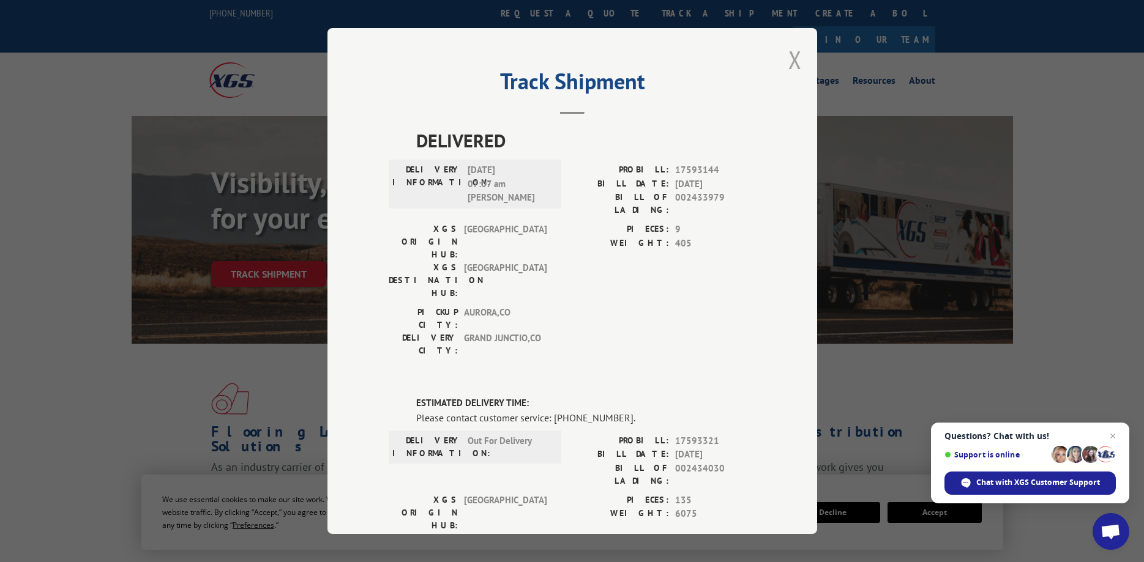
click at [796, 57] on button "Close modal" at bounding box center [794, 59] width 13 height 32
